Goal: Obtain resource: Download file/media

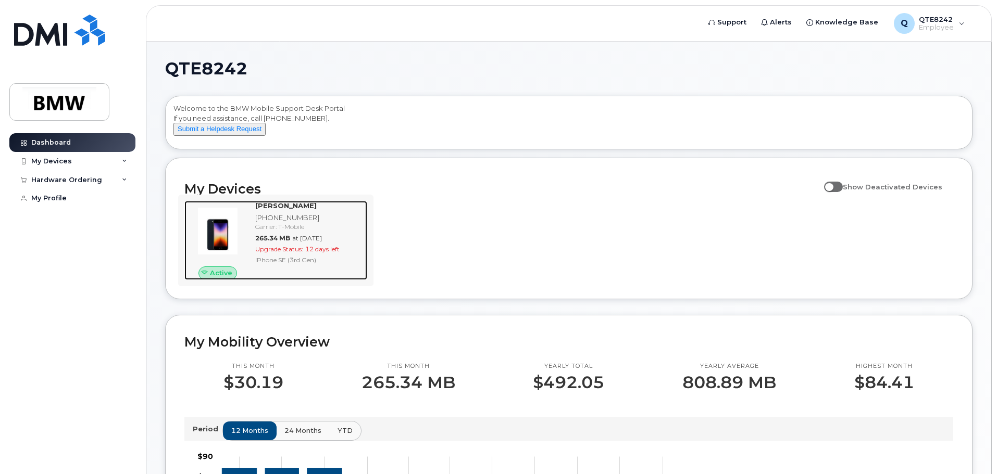
click at [261, 242] on span "265.34 MB" at bounding box center [272, 238] width 35 height 8
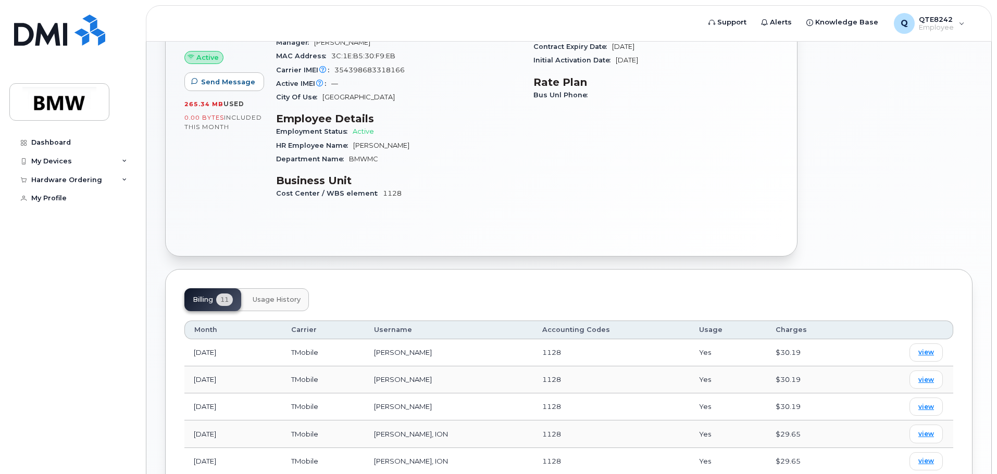
scroll to position [260, 0]
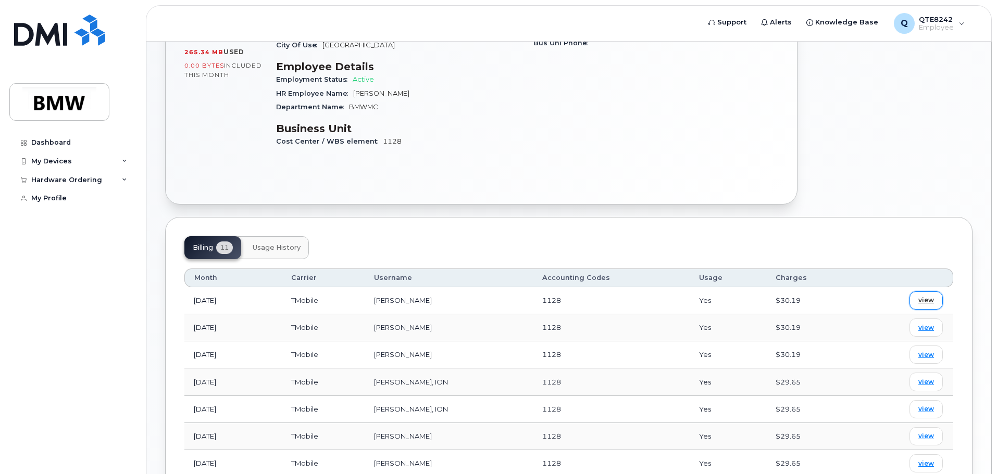
click at [930, 296] on span "view" at bounding box center [926, 300] width 16 height 9
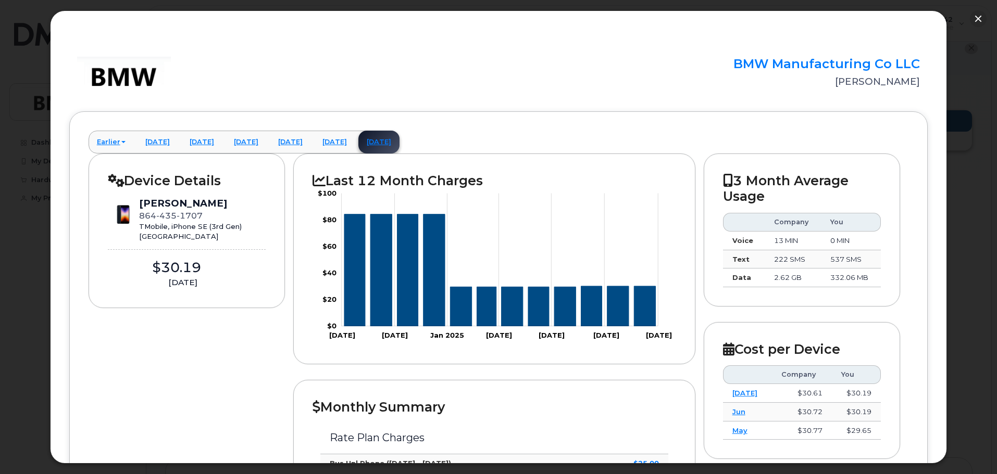
scroll to position [0, 0]
